Goal: Information Seeking & Learning: Learn about a topic

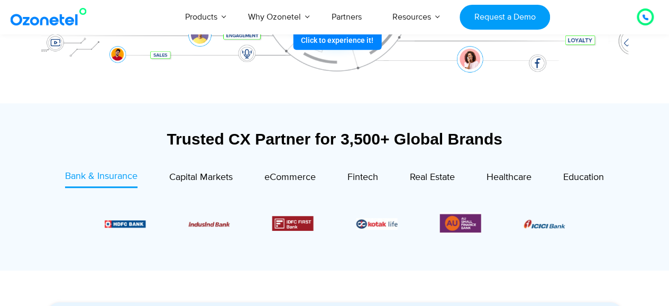
scroll to position [314, 0]
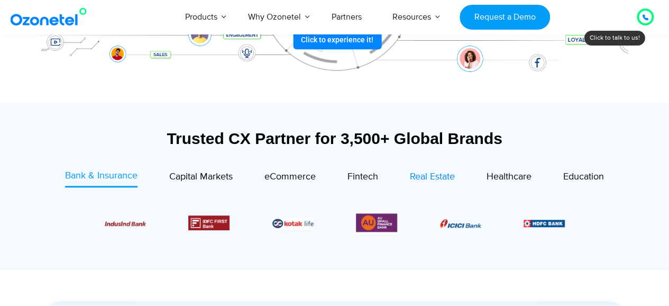
click at [440, 177] on span "Real Estate" at bounding box center [432, 177] width 45 height 12
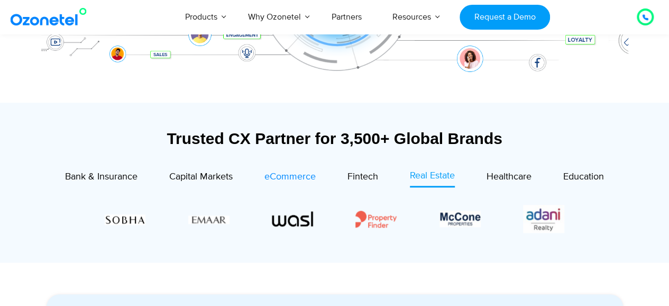
click at [281, 175] on span "eCommerce" at bounding box center [289, 177] width 51 height 12
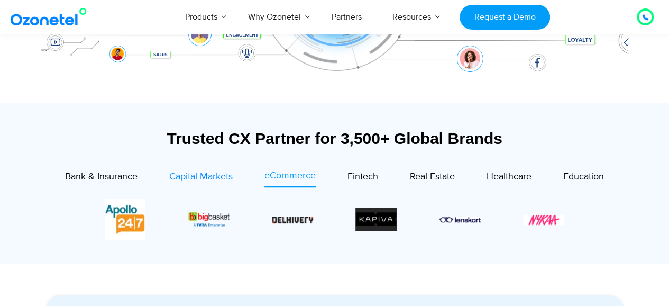
click at [197, 181] on span "Capital Markets" at bounding box center [200, 177] width 63 height 12
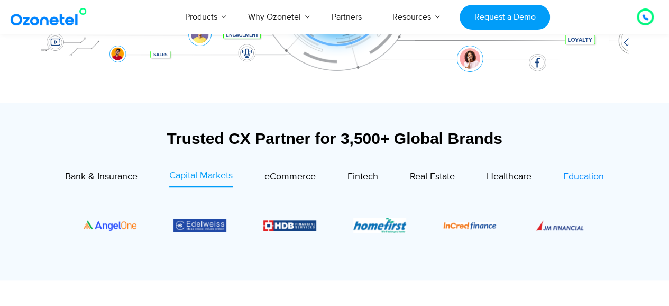
click at [581, 177] on span "Education" at bounding box center [583, 177] width 41 height 12
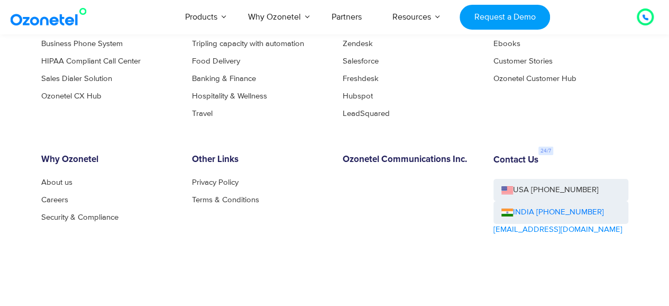
scroll to position [5675, 0]
click at [83, 216] on link "Security & Compliance" at bounding box center [82, 216] width 83 height 8
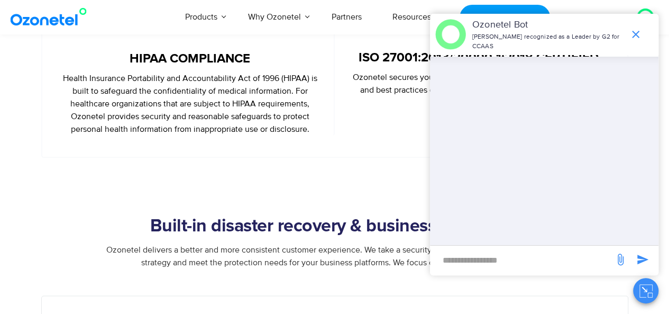
scroll to position [551, 0]
click at [634, 34] on icon "end chat or minimize" at bounding box center [635, 34] width 13 height 13
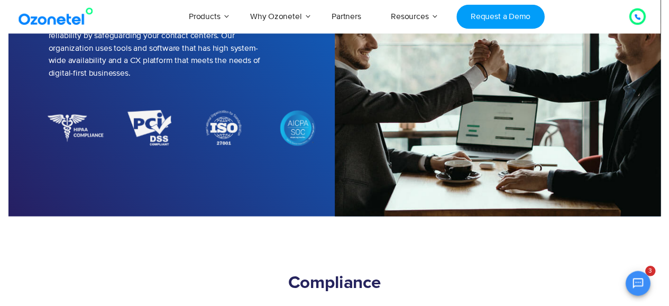
scroll to position [0, 0]
